Goal: Task Accomplishment & Management: Use online tool/utility

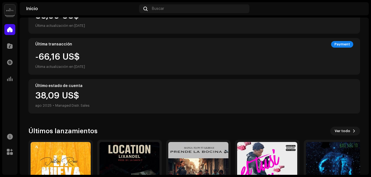
scroll to position [82, 0]
click at [15, 46] on div at bounding box center [9, 45] width 11 height 11
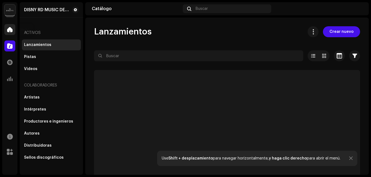
click at [13, 34] on div at bounding box center [9, 29] width 11 height 11
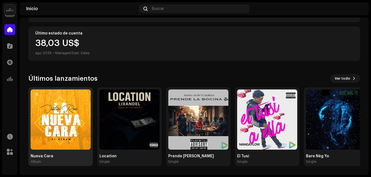
click at [72, 114] on img at bounding box center [61, 119] width 60 height 60
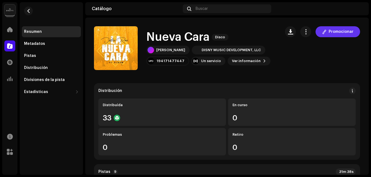
click at [336, 32] on span "Promocionar" at bounding box center [341, 31] width 25 height 11
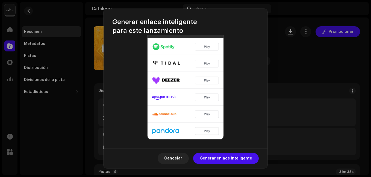
scroll to position [223, 0]
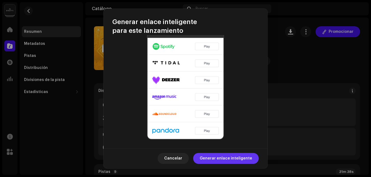
click at [226, 155] on span "Generar enlace inteligente" at bounding box center [226, 158] width 52 height 11
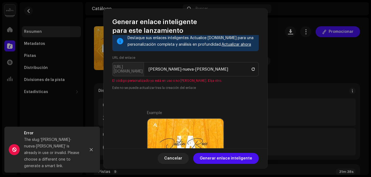
scroll to position [39, 0]
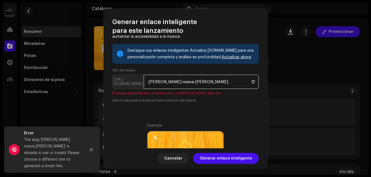
click at [183, 83] on input "[PERSON_NAME]-nueva-[PERSON_NAME]" at bounding box center [201, 82] width 115 height 14
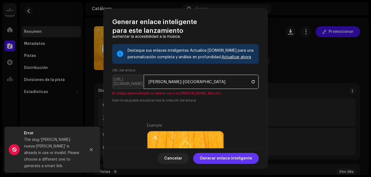
type input "[PERSON_NAME]-[GEOGRAPHIC_DATA]"
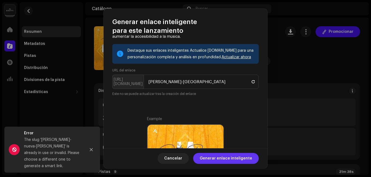
click at [225, 157] on span "Generar enlace inteligente" at bounding box center [226, 158] width 52 height 11
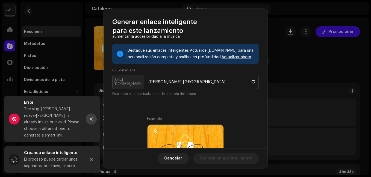
click at [94, 121] on button "Close" at bounding box center [91, 118] width 11 height 11
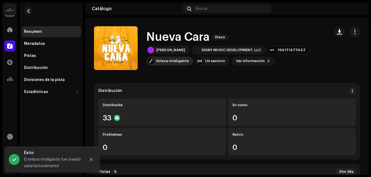
click at [180, 61] on div "Enlace inteligente" at bounding box center [172, 61] width 33 height 4
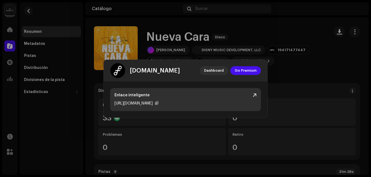
click at [254, 94] on div at bounding box center [255, 95] width 4 height 4
